Goal: Answer question/provide support: Answer question/provide support

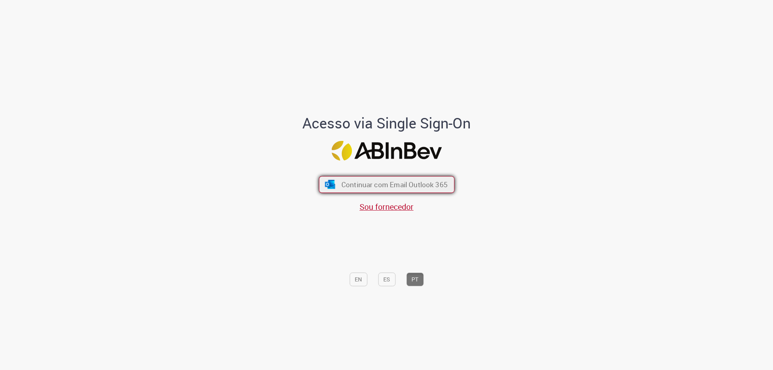
click at [380, 181] on span "Continuar com Email Outlook 365" at bounding box center [394, 184] width 106 height 9
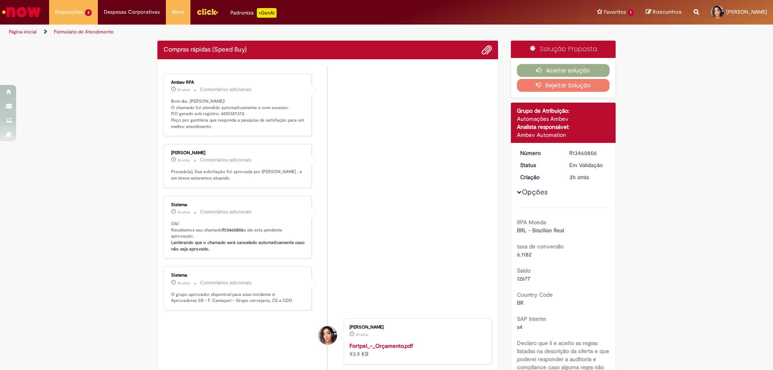
click at [230, 114] on p "Bom dia, [PERSON_NAME]! O chamado foi atendido automaticamente e com sucesso. P…" at bounding box center [238, 114] width 134 height 32
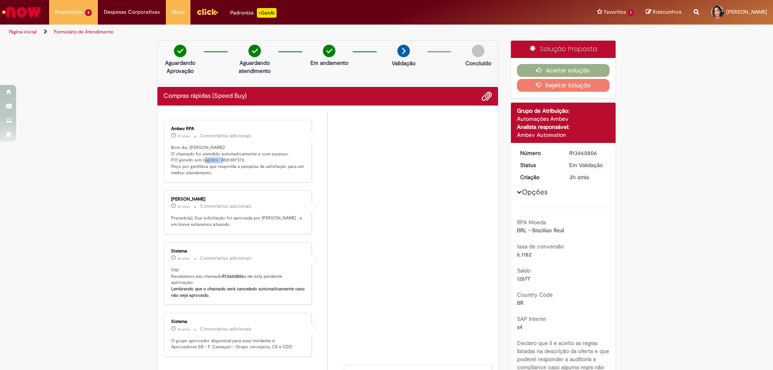
copy p "4501387372"
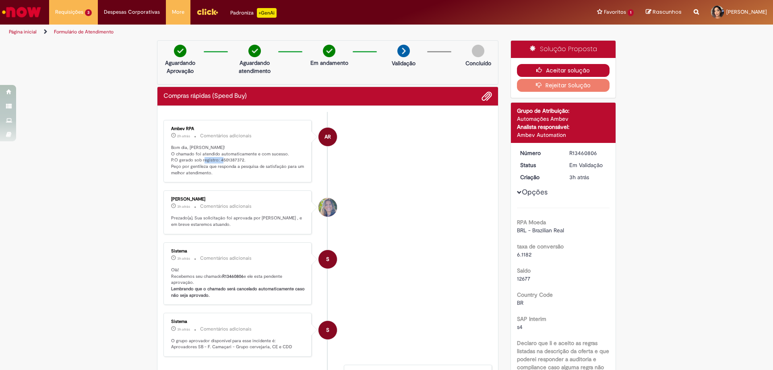
click at [564, 66] on button "Aceitar solução" at bounding box center [563, 70] width 93 height 13
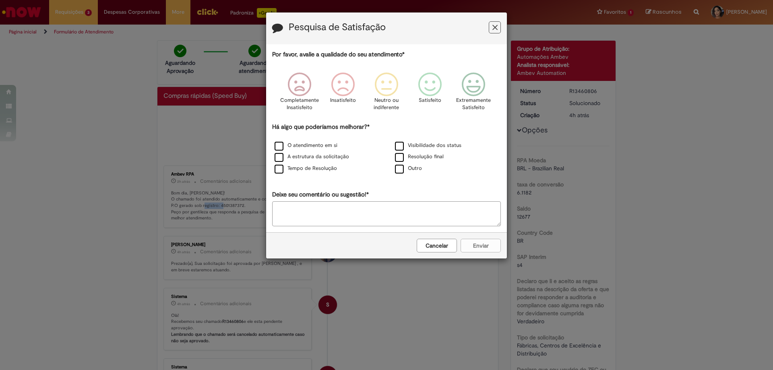
click at [447, 243] on button "Cancelar" at bounding box center [437, 246] width 40 height 14
